Goal: Information Seeking & Learning: Compare options

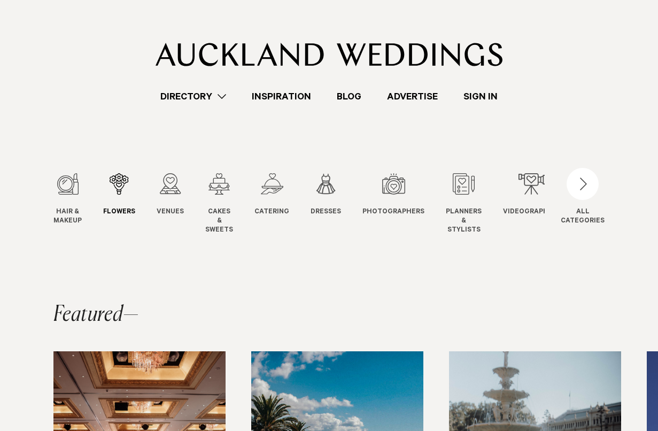
click at [116, 187] on div "2 / 12" at bounding box center [119, 183] width 32 height 21
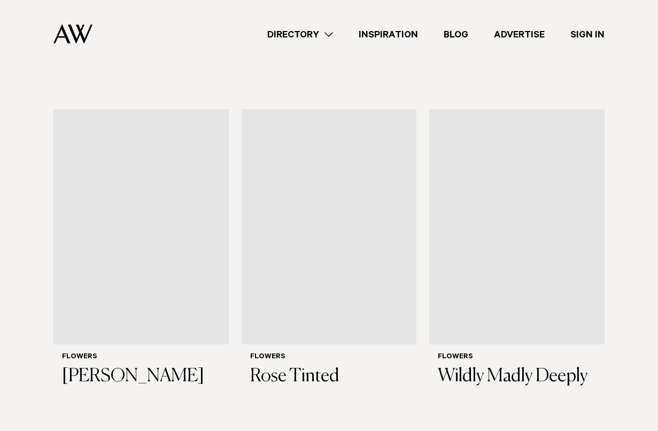
scroll to position [1329, 0]
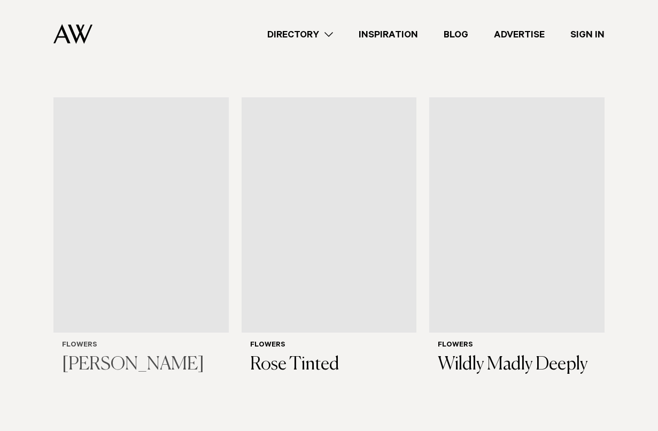
click at [106, 323] on img at bounding box center [140, 214] width 175 height 235
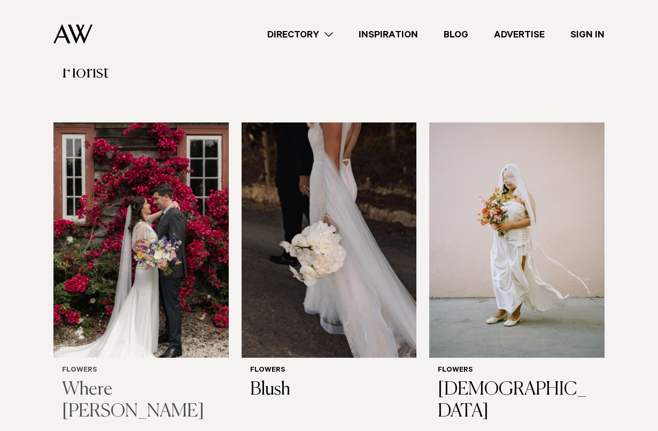
scroll to position [627, 0]
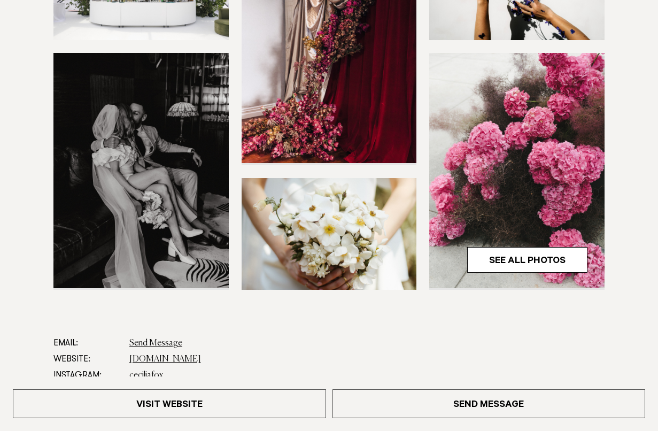
scroll to position [265, 0]
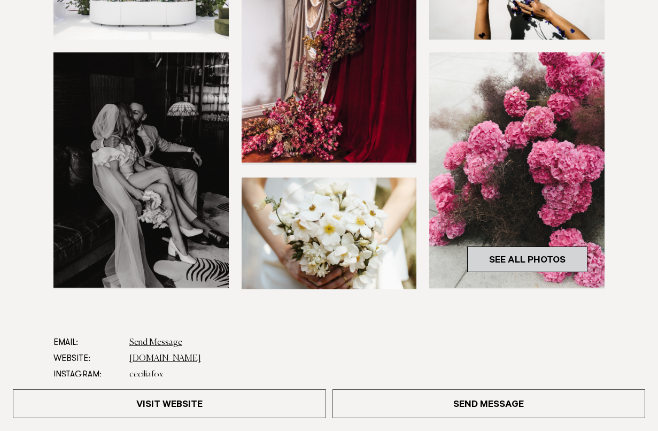
click at [530, 256] on link "See All Photos" at bounding box center [527, 259] width 120 height 26
click at [158, 361] on link "ceciliafox.co.nz" at bounding box center [165, 358] width 72 height 9
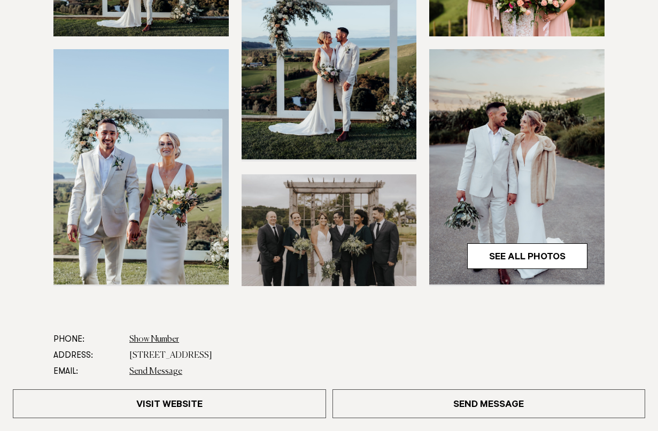
scroll to position [320, 0]
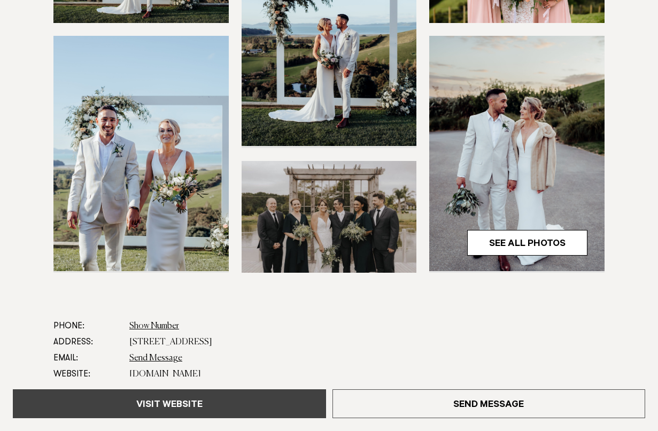
click at [146, 407] on link "Visit Website" at bounding box center [169, 403] width 313 height 29
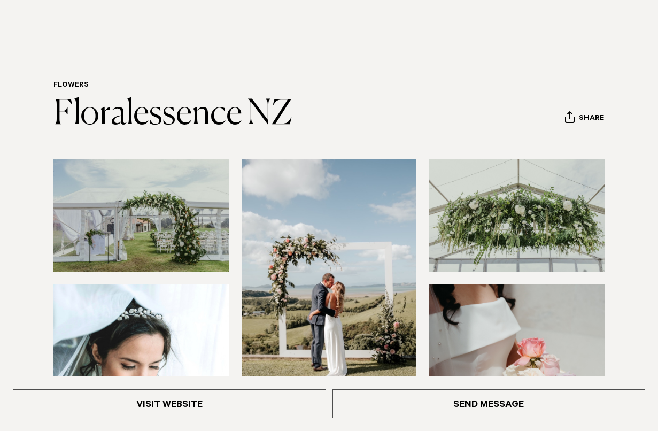
scroll to position [34, 0]
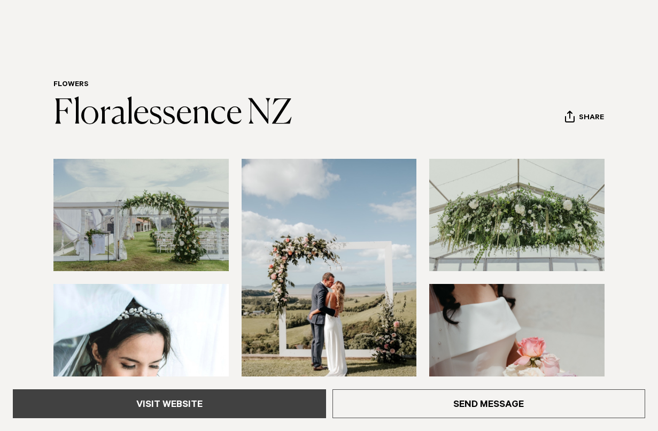
click at [199, 400] on link "Visit Website" at bounding box center [169, 403] width 313 height 29
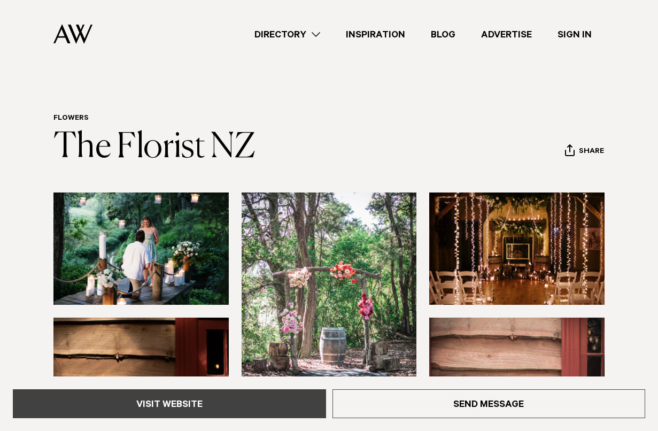
click at [146, 403] on link "Visit Website" at bounding box center [169, 403] width 313 height 29
